Goal: Task Accomplishment & Management: Complete application form

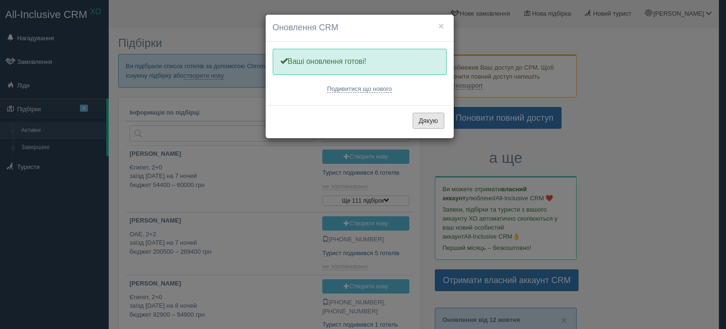
click at [417, 119] on button "Дякую" at bounding box center [429, 121] width 32 height 16
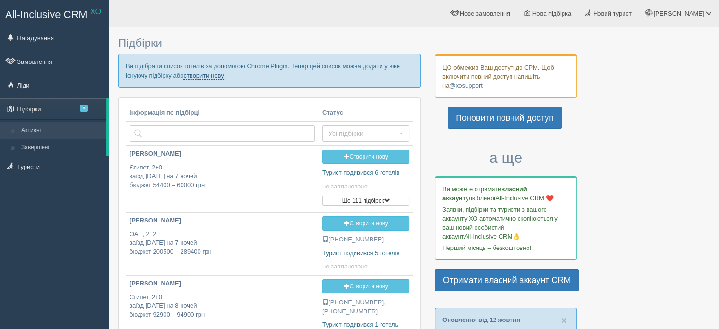
click at [211, 76] on link "створити нову" at bounding box center [203, 76] width 40 height 8
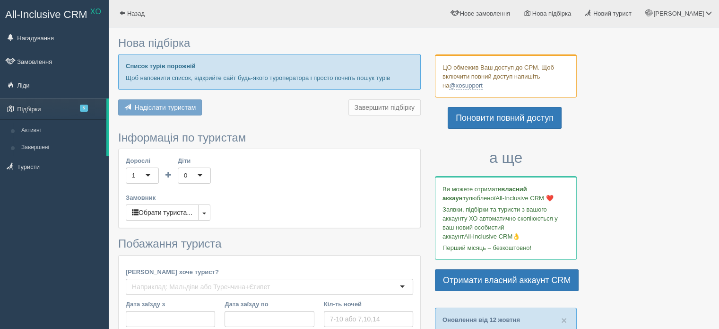
type input "12"
type input "397300"
type input "540100"
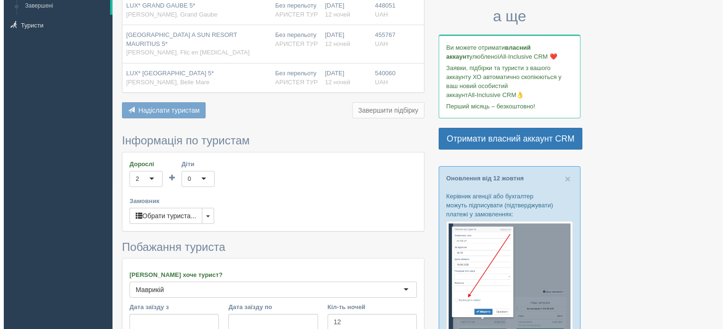
scroll to position [142, 0]
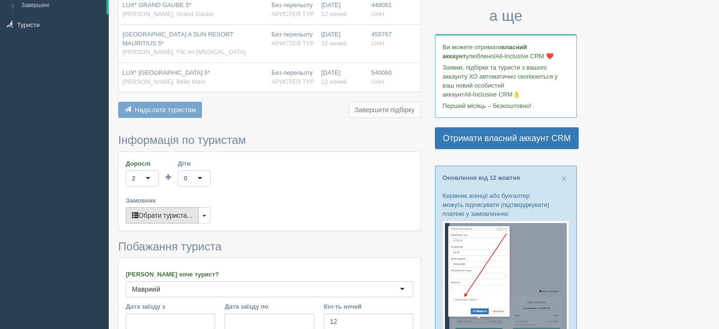
click at [173, 209] on button "Обрати туриста..." at bounding box center [162, 215] width 73 height 16
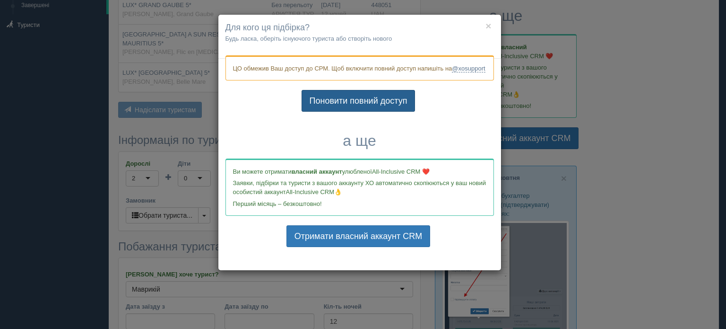
click at [345, 111] on link "Поновити повний доступ" at bounding box center [359, 101] width 114 height 22
click at [330, 105] on link "Поновити повний доступ" at bounding box center [359, 101] width 114 height 22
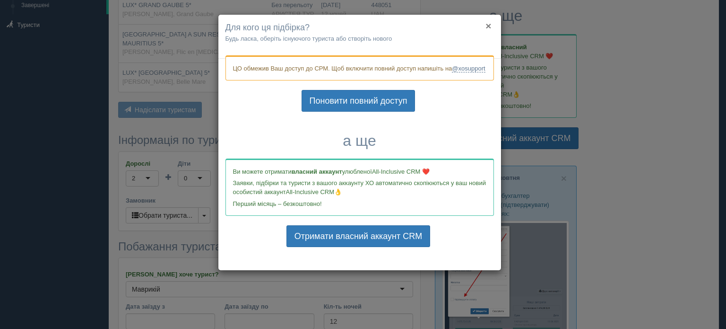
click at [489, 24] on button "×" at bounding box center [489, 26] width 6 height 10
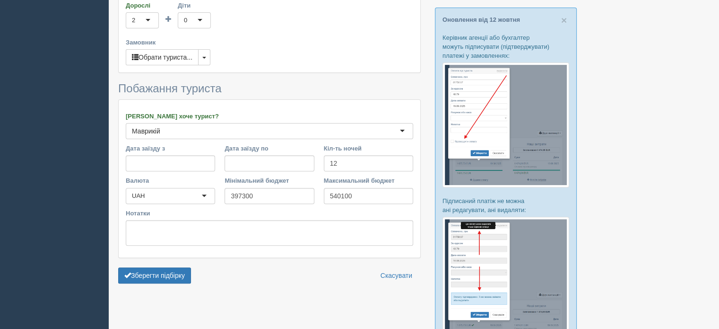
scroll to position [378, 0]
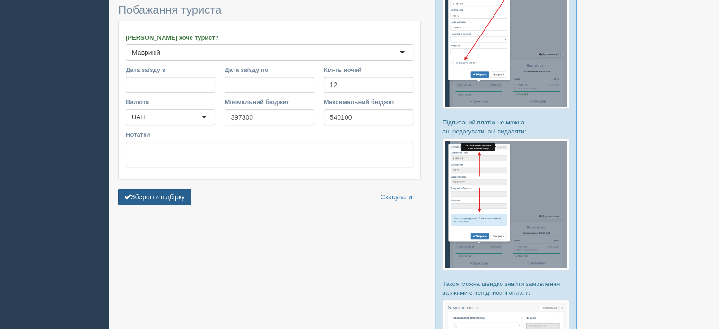
click at [162, 189] on button "Зберегти підбірку" at bounding box center [154, 197] width 73 height 16
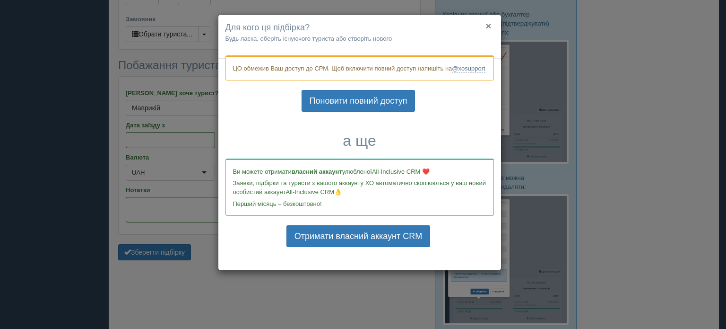
click at [488, 26] on button "×" at bounding box center [489, 26] width 6 height 10
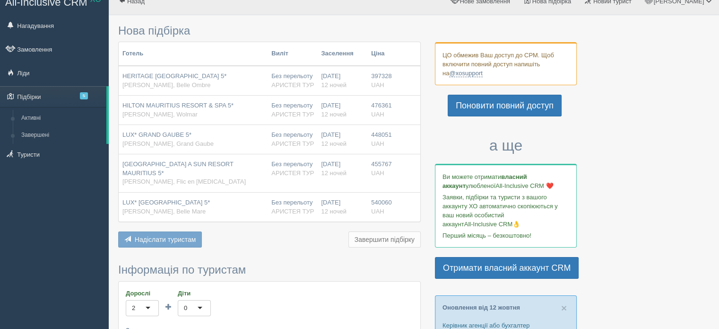
scroll to position [0, 0]
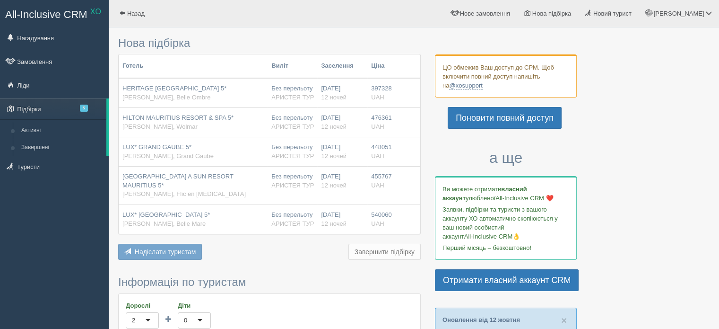
click at [254, 249] on div "Надіслати туристам Надіслати Завершити підбірку Додати з Plugin Додати тури з C…" at bounding box center [269, 252] width 303 height 18
click at [174, 248] on span "Надіслати туристам" at bounding box center [165, 252] width 61 height 8
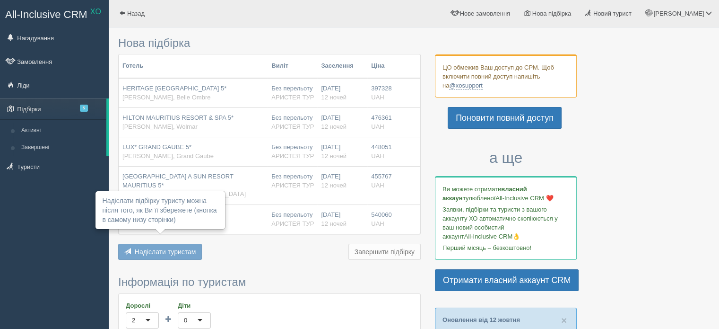
click at [243, 232] on div "Готель [GEOGRAPHIC_DATA] Заселення Ціна [GEOGRAPHIC_DATA] 5* [PERSON_NAME], Bel…" at bounding box center [269, 158] width 303 height 208
